Goal: Task Accomplishment & Management: Use online tool/utility

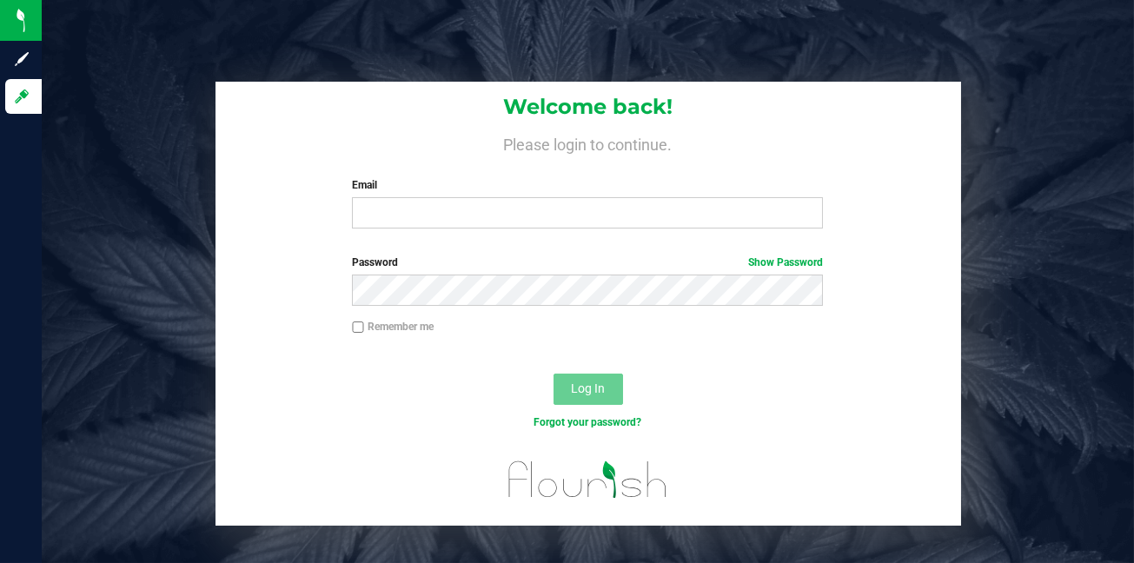
click at [395, 193] on label "Email" at bounding box center [587, 185] width 471 height 16
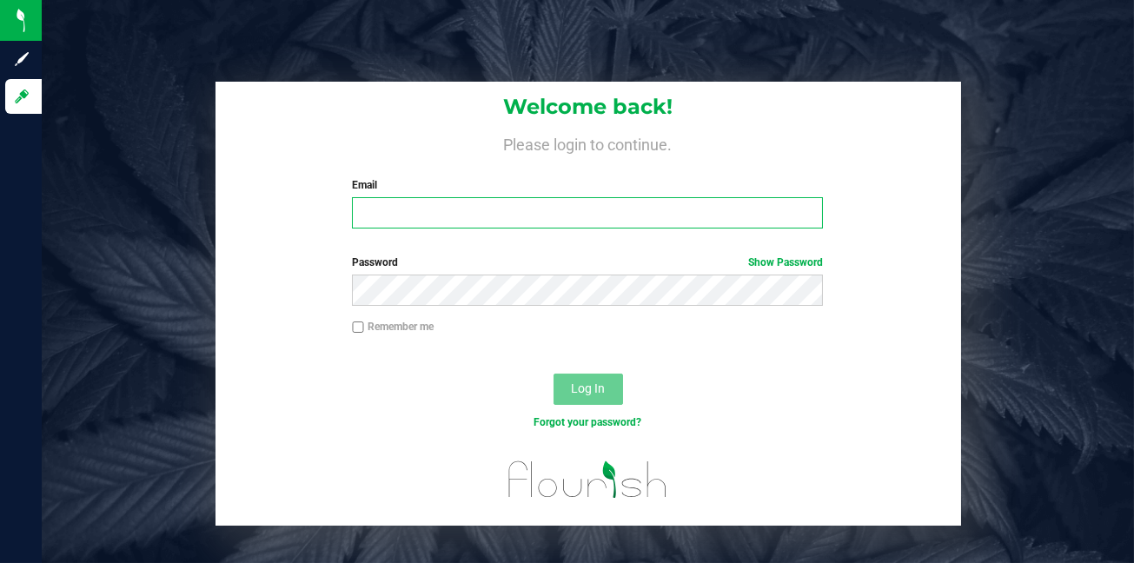
click at [395, 197] on input "Email" at bounding box center [587, 212] width 471 height 31
type input "[EMAIL_ADDRESS][DOMAIN_NAME]"
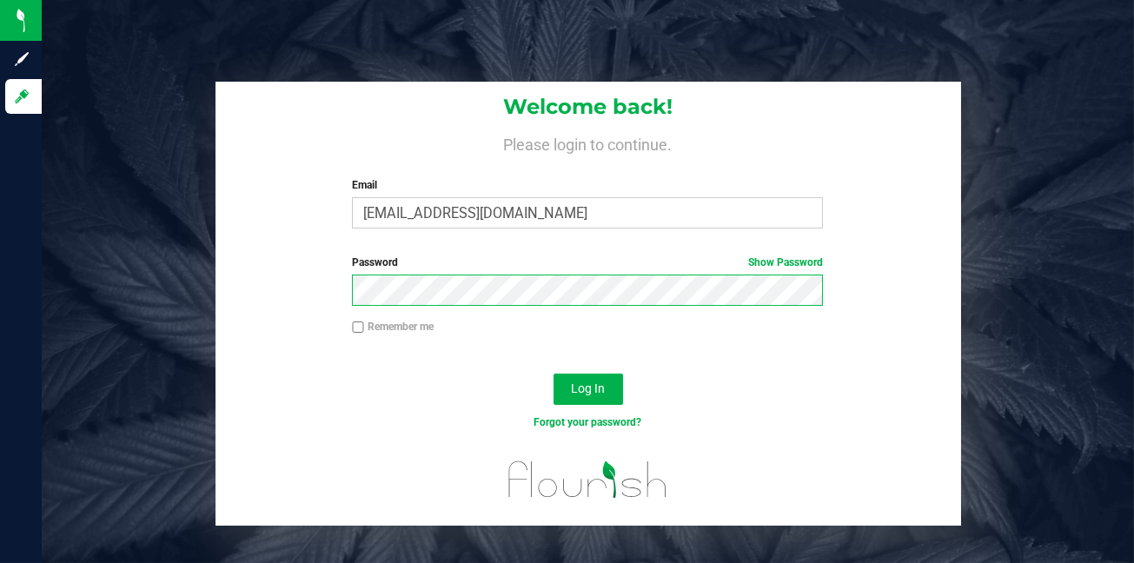
click at [554, 374] on button "Log In" at bounding box center [589, 389] width 70 height 31
click at [582, 393] on span "Log In" at bounding box center [588, 389] width 34 height 14
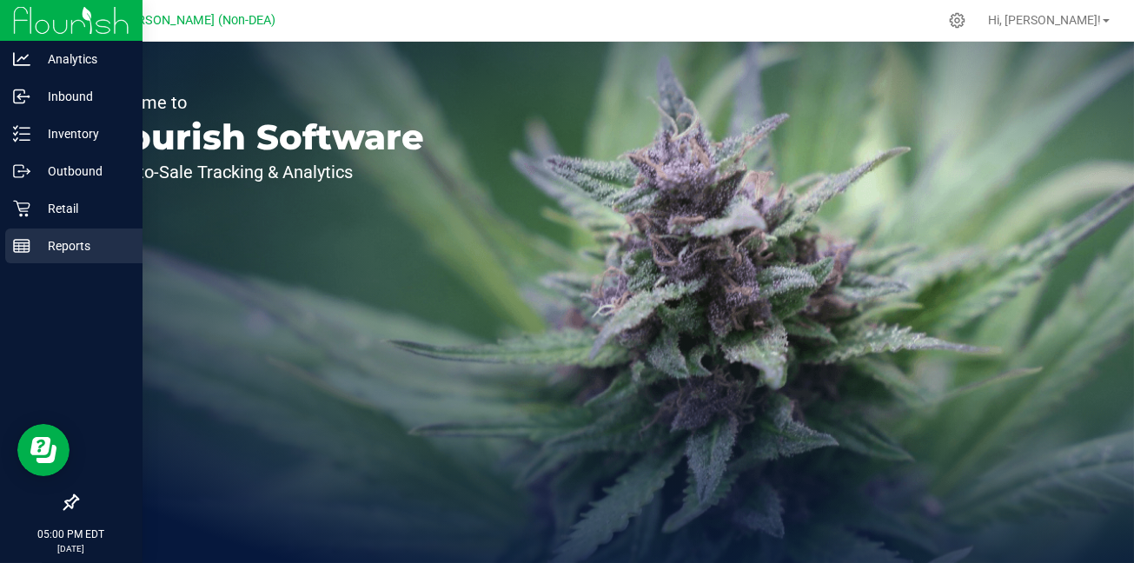
click at [71, 248] on p "Reports" at bounding box center [82, 246] width 104 height 21
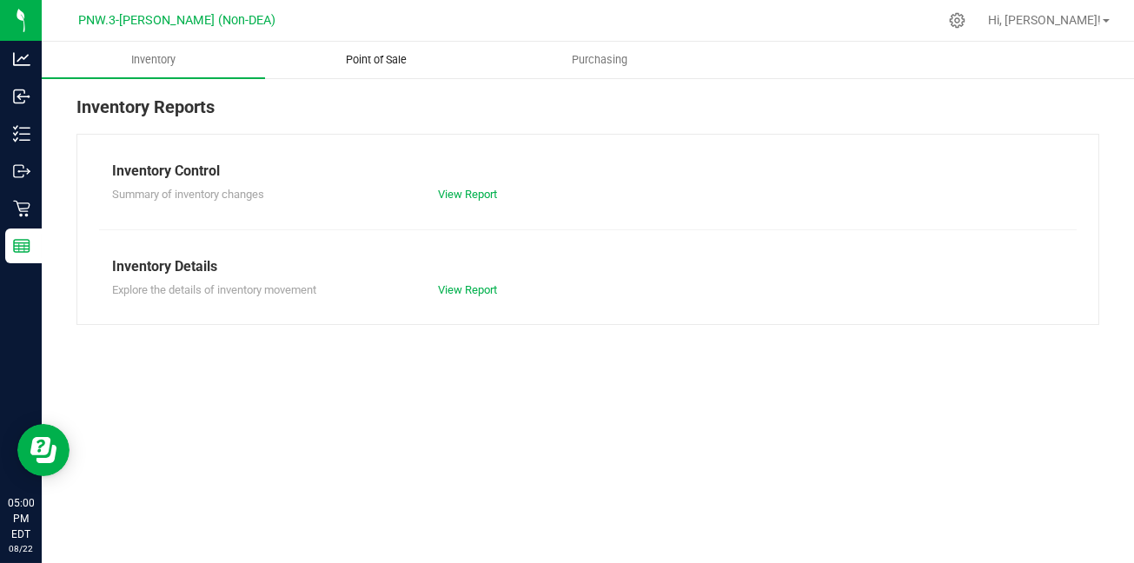
click at [371, 63] on span "Point of Sale" at bounding box center [376, 60] width 108 height 16
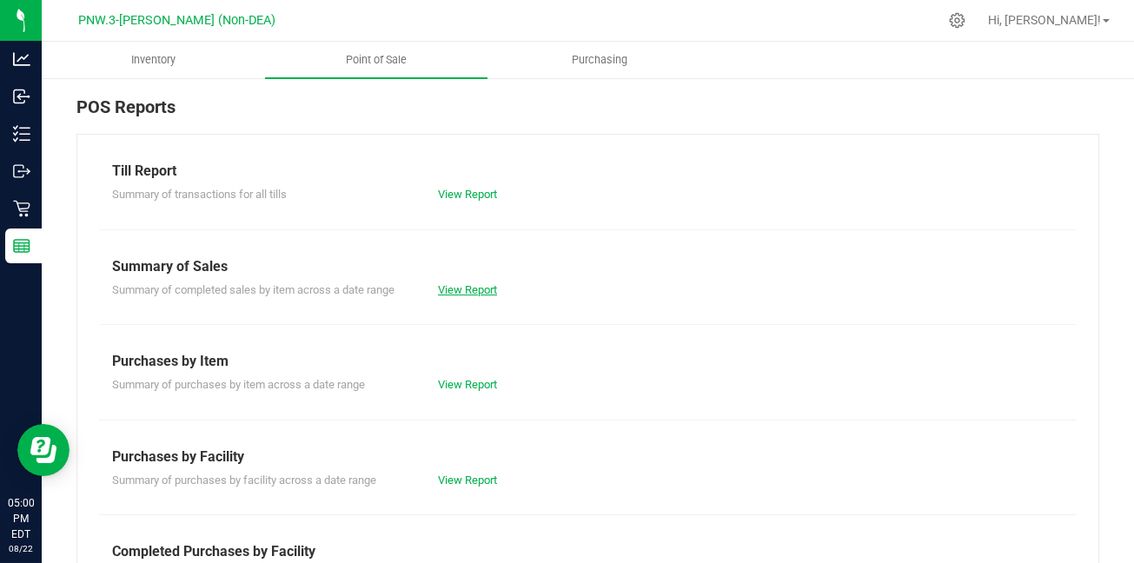
click at [454, 289] on link "View Report" at bounding box center [467, 289] width 59 height 13
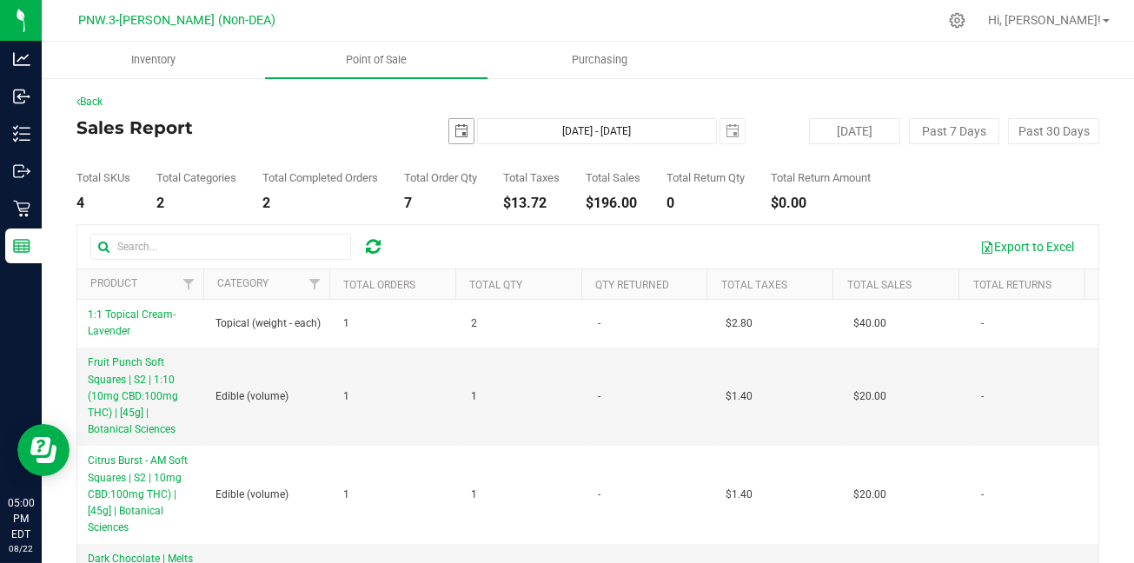
click at [455, 134] on span "select" at bounding box center [462, 131] width 14 height 14
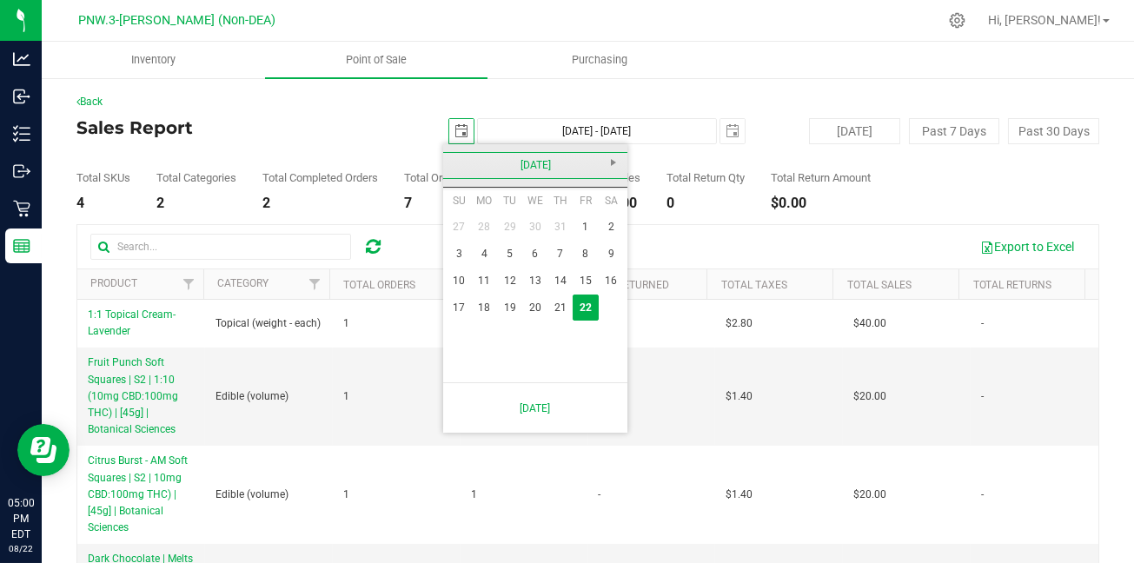
click at [459, 167] on link "[DATE]" at bounding box center [535, 165] width 187 height 27
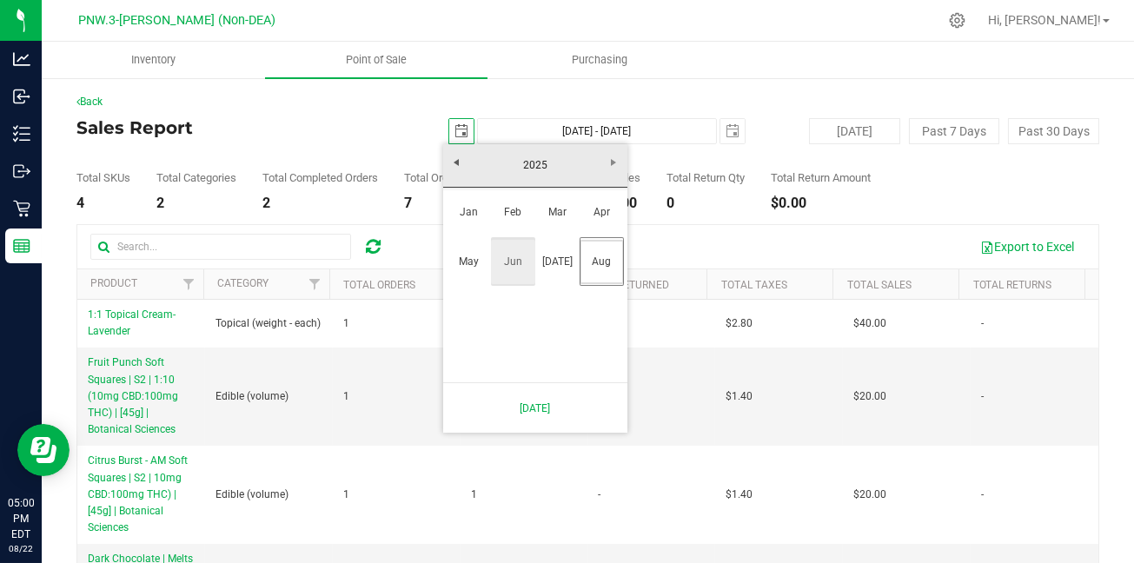
click at [514, 270] on link "Jun" at bounding box center [513, 262] width 44 height 44
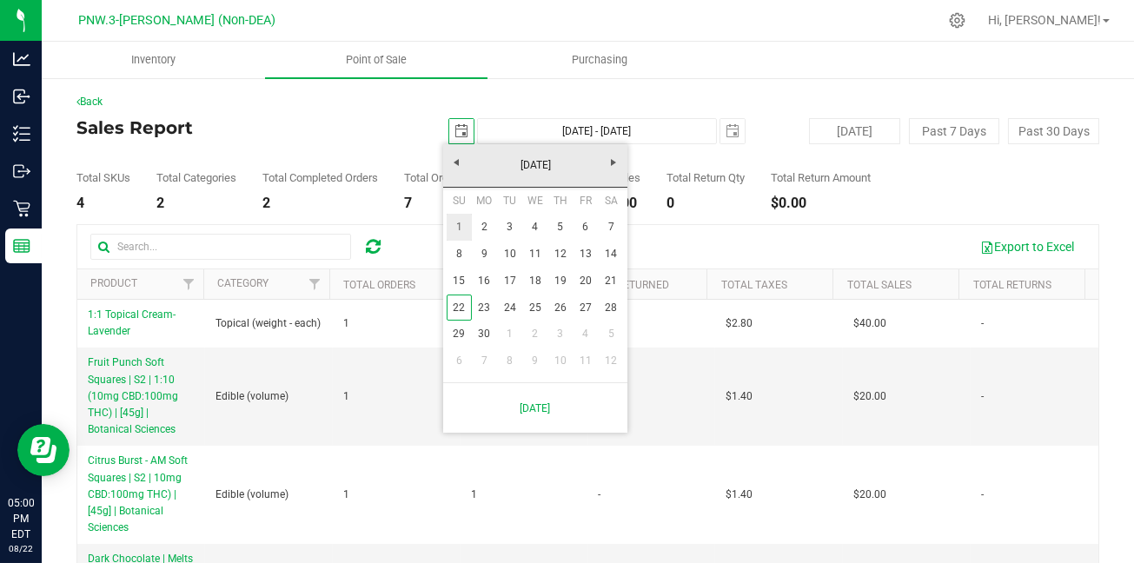
click at [463, 231] on link "1" at bounding box center [459, 227] width 25 height 27
type input "[DATE]"
type input "[DATE] - [DATE]"
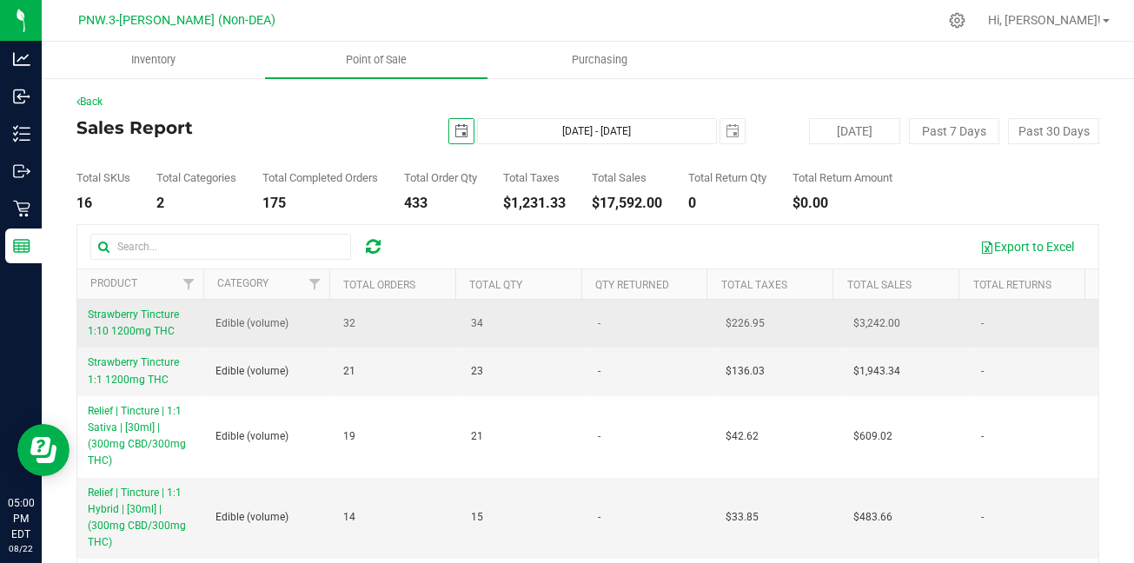
scroll to position [86, 0]
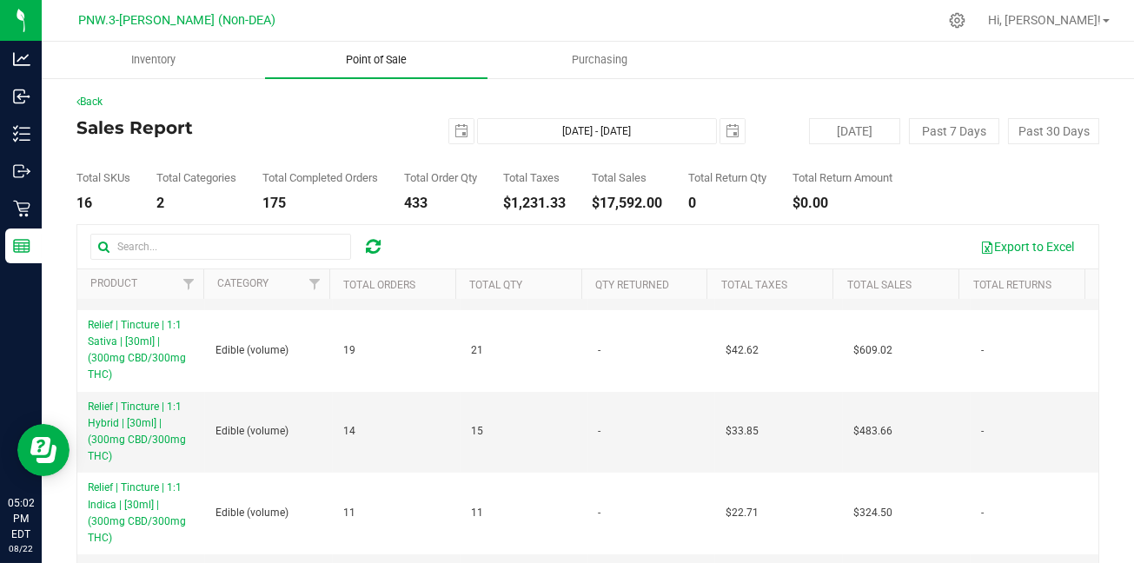
click at [379, 55] on span "Point of Sale" at bounding box center [376, 60] width 108 height 16
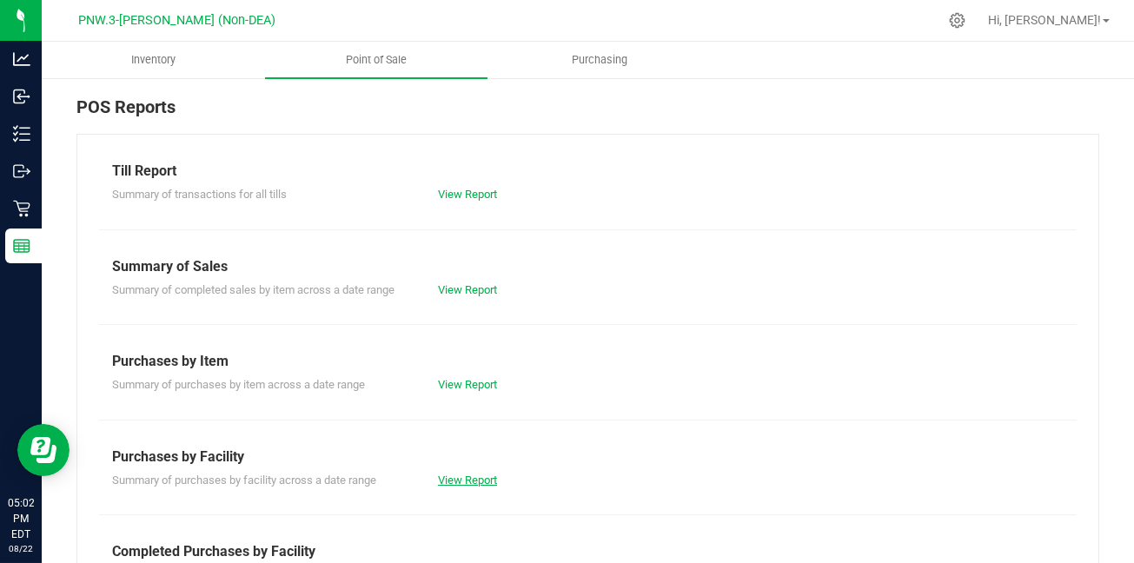
click at [467, 480] on link "View Report" at bounding box center [467, 480] width 59 height 13
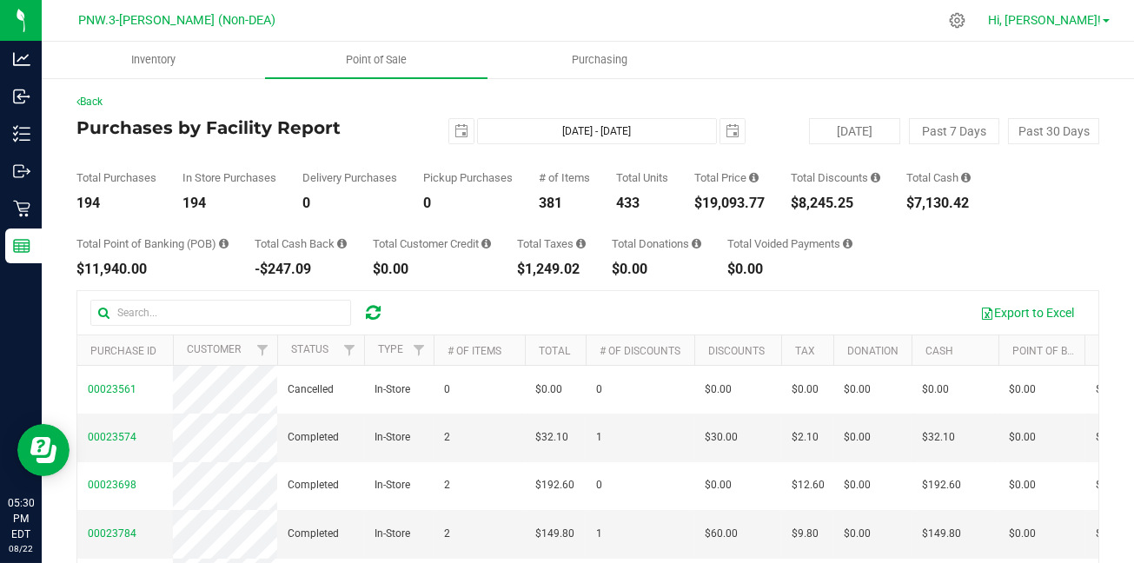
click at [1101, 18] on span "Hi, [PERSON_NAME]!" at bounding box center [1044, 20] width 113 height 14
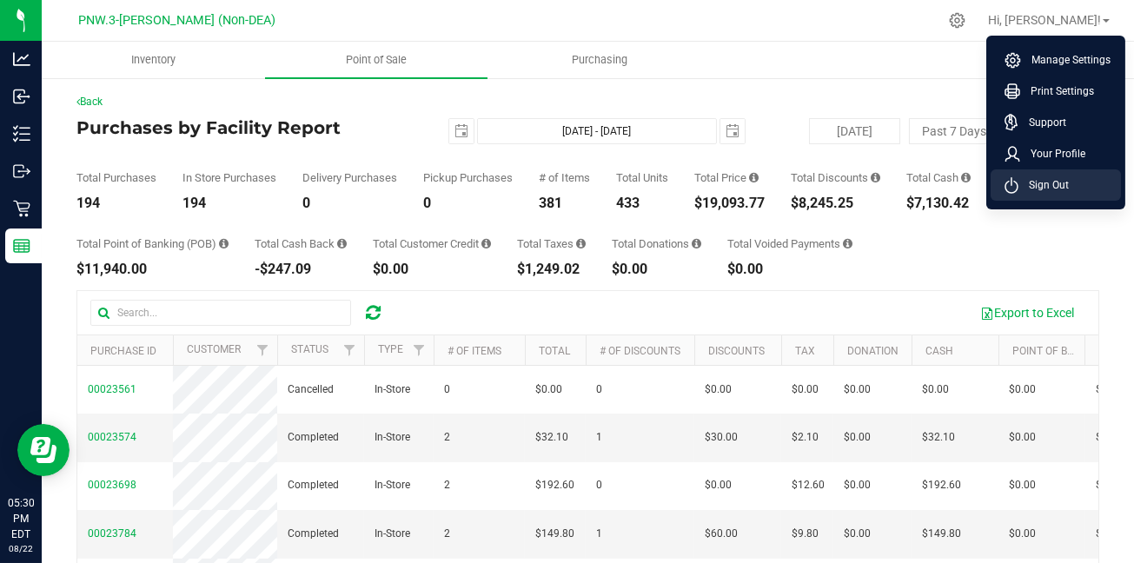
click at [1038, 184] on span "Sign Out" at bounding box center [1044, 184] width 50 height 17
